Goal: Use online tool/utility: Utilize a website feature to perform a specific function

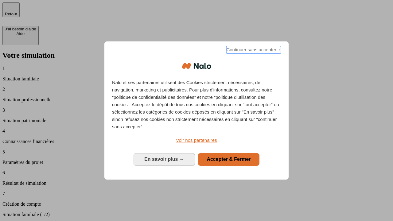
click at [253, 51] on span "Continuer sans accepter →" at bounding box center [253, 49] width 55 height 7
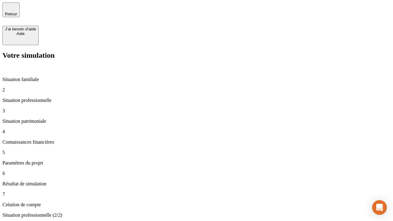
type input "30 000"
type input "1 000"
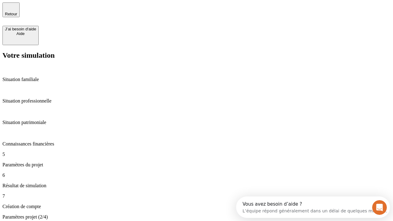
type input "65"
type input "5 000"
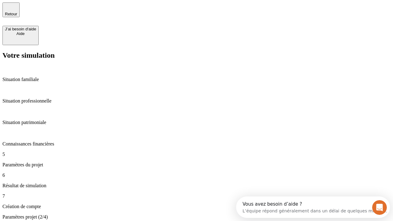
type input "640"
